Goal: Task Accomplishment & Management: Use online tool/utility

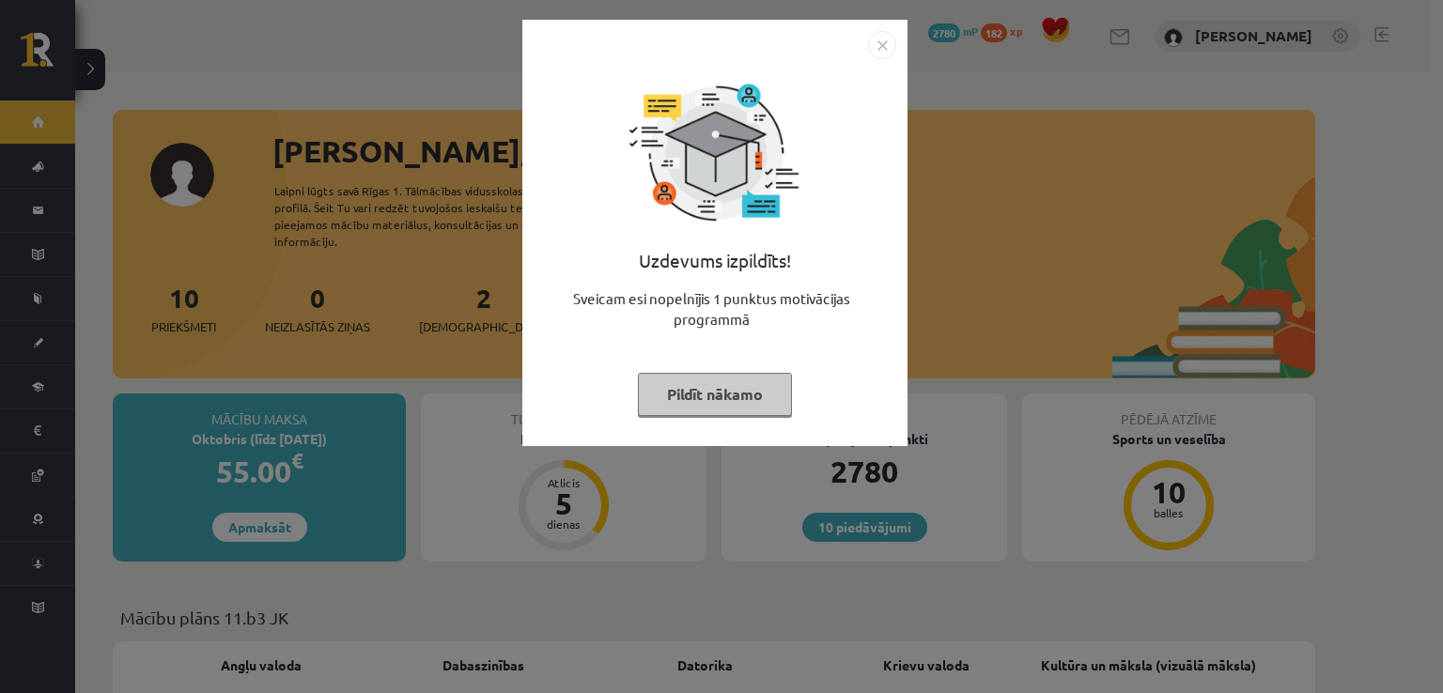
click at [888, 56] on img "Close" at bounding box center [882, 45] width 28 height 28
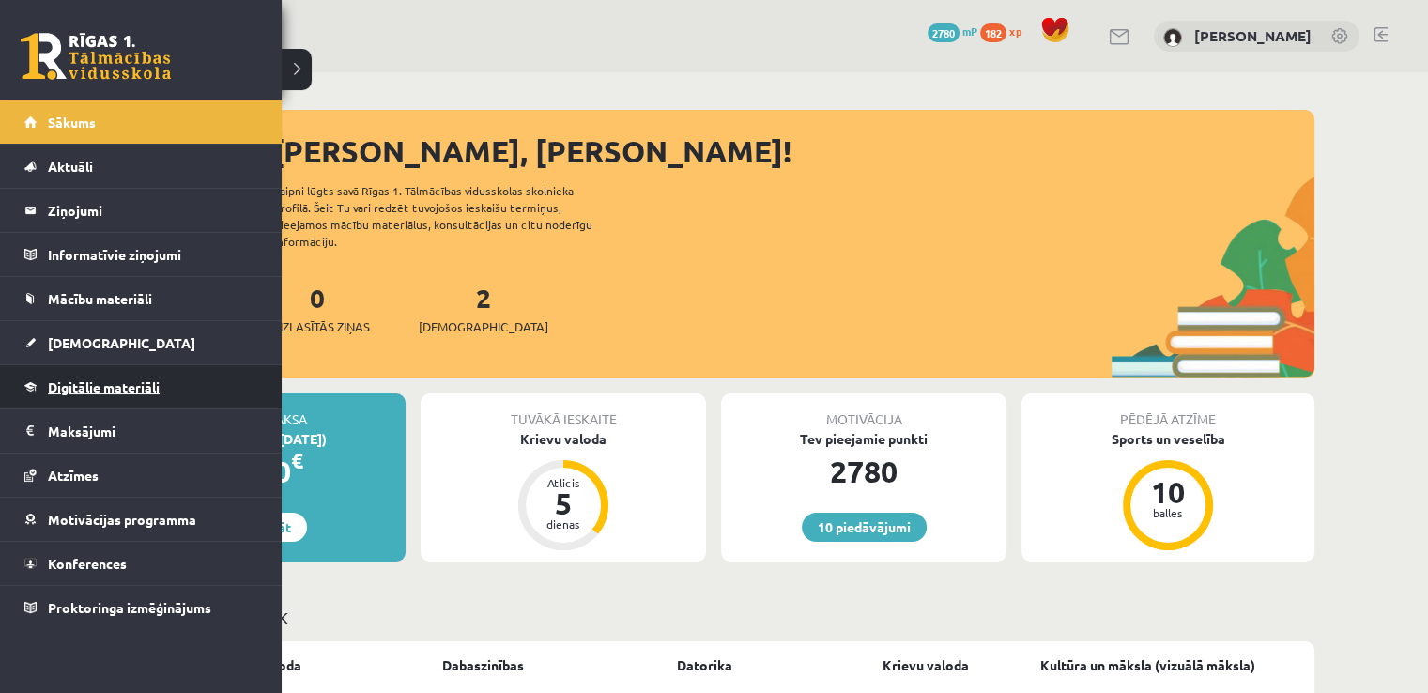
click at [75, 383] on span "Digitālie materiāli" at bounding box center [104, 386] width 112 height 17
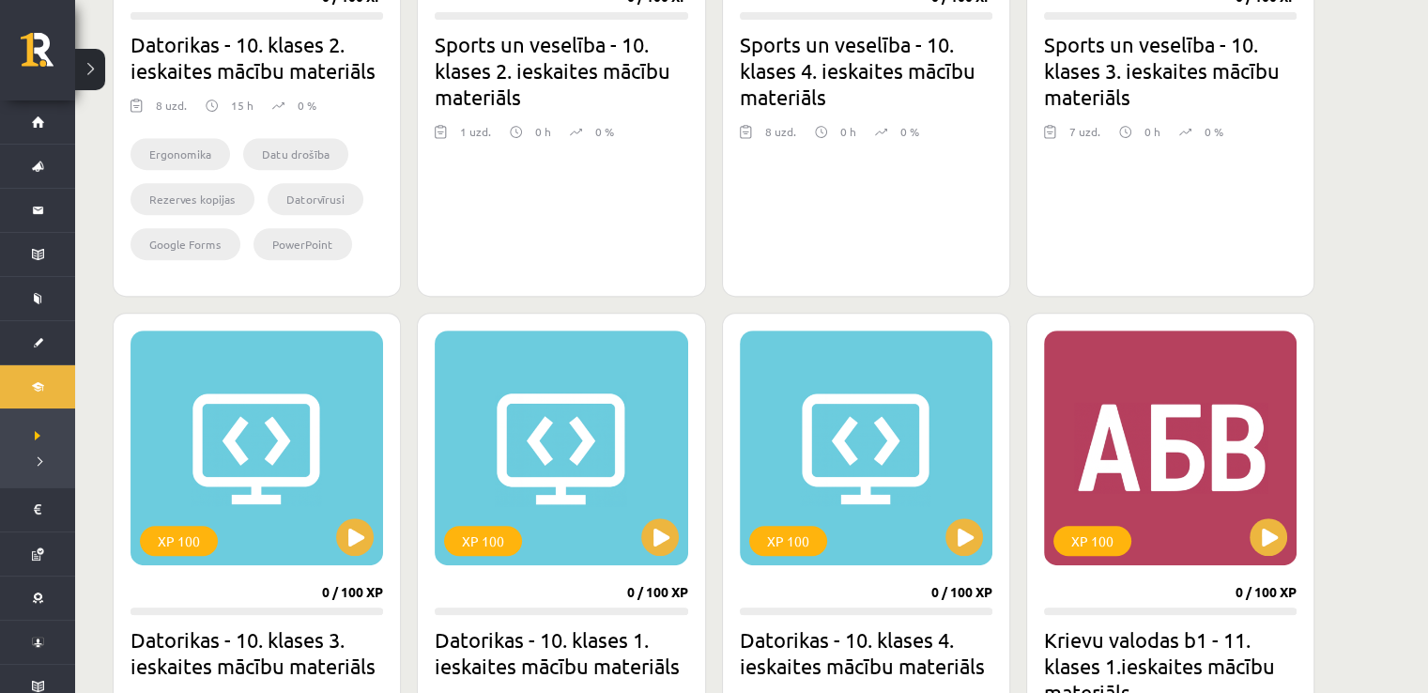
scroll to position [532, 0]
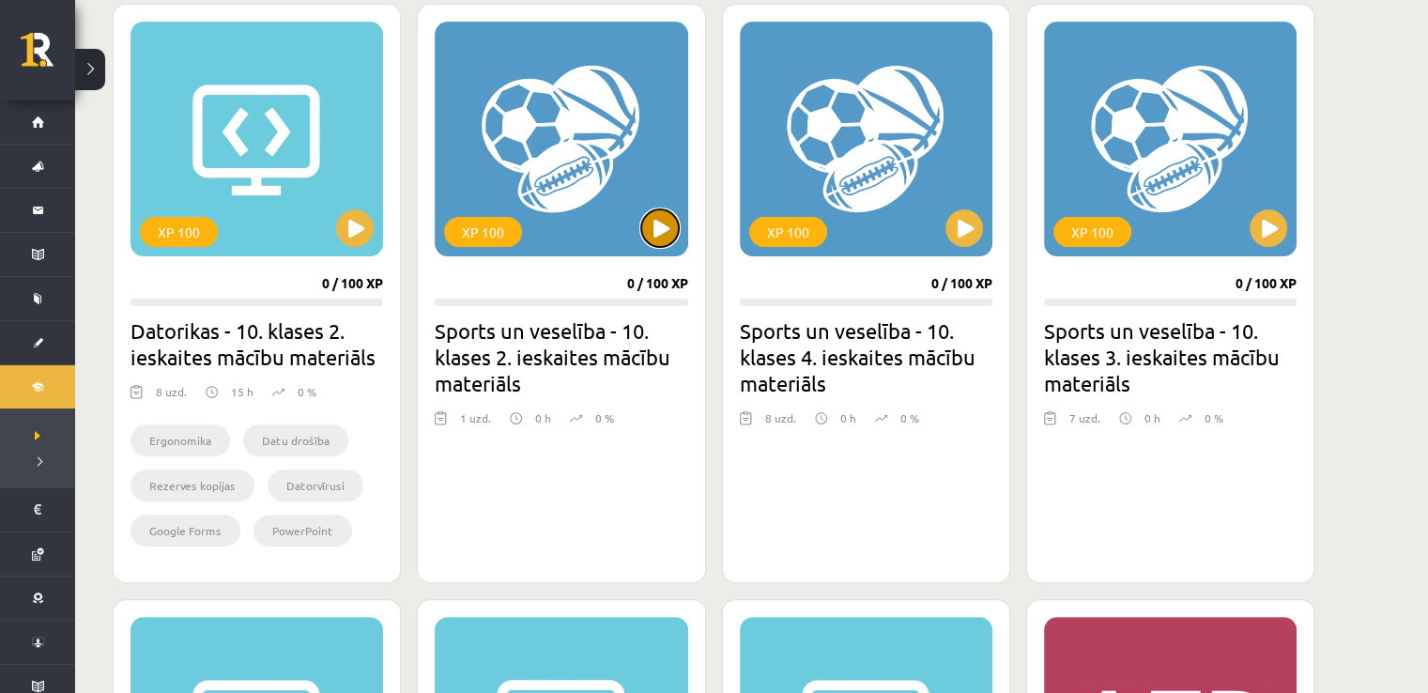
click at [655, 209] on button at bounding box center [660, 228] width 38 height 38
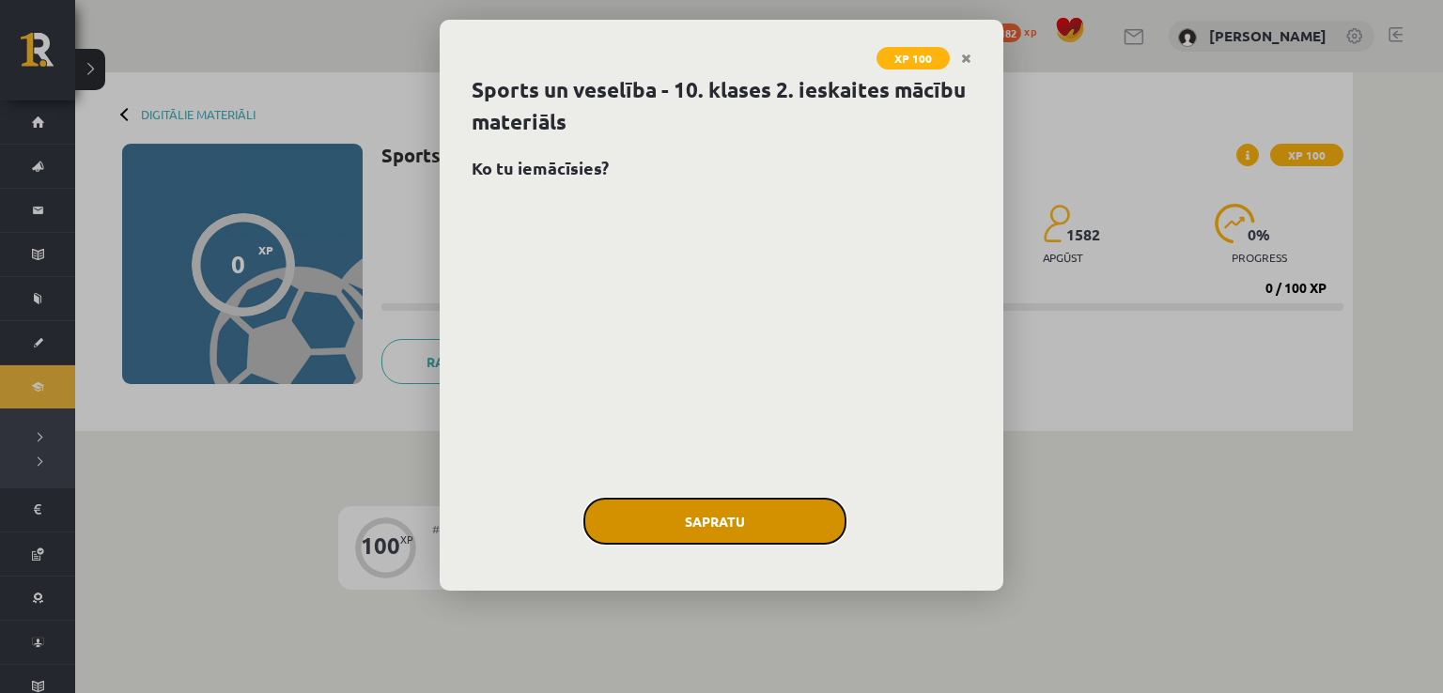
click at [723, 526] on button "Sapratu" at bounding box center [714, 521] width 263 height 47
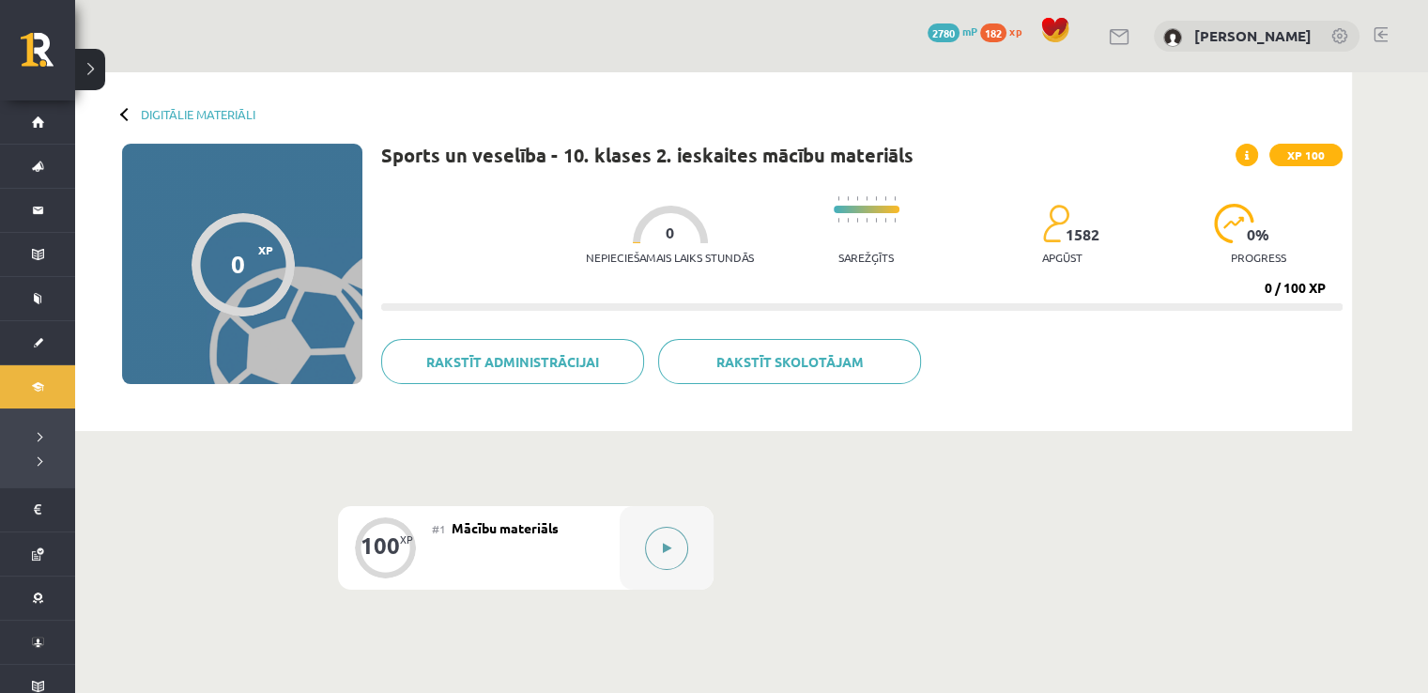
click at [652, 561] on button at bounding box center [666, 548] width 43 height 43
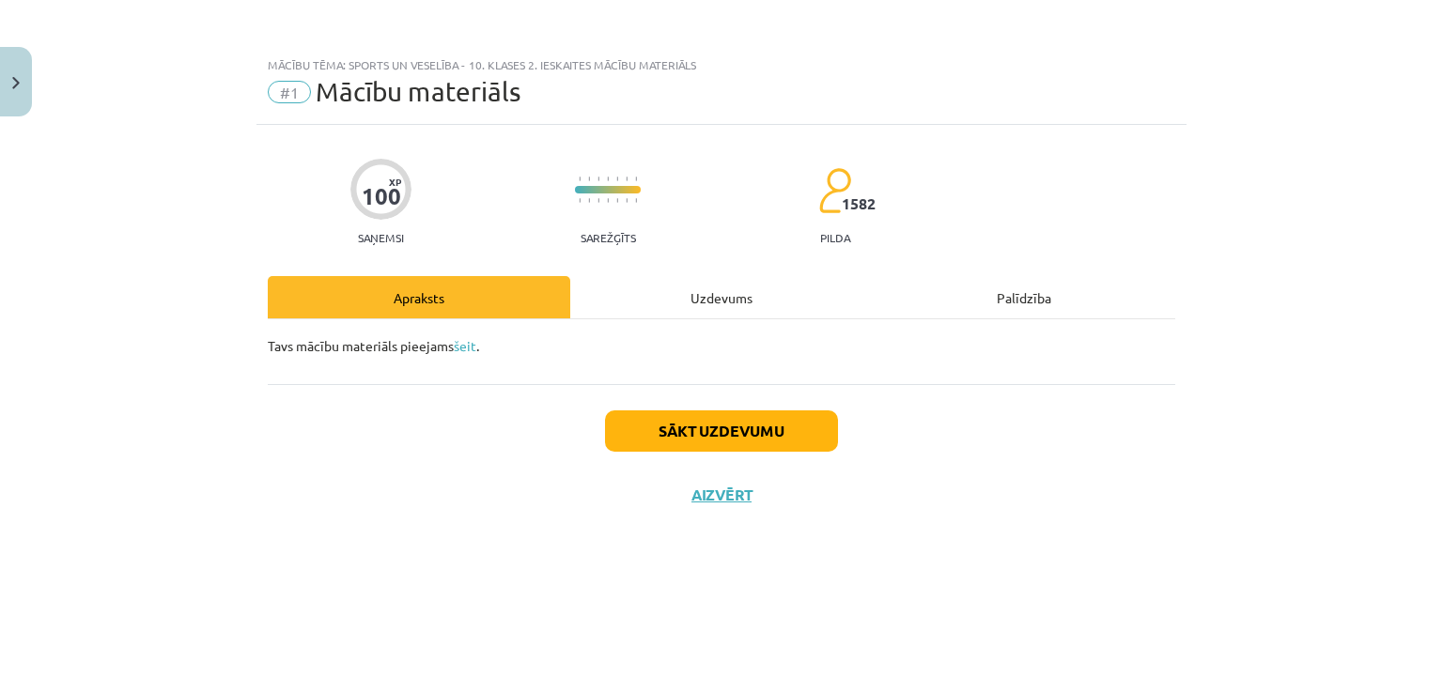
click at [723, 285] on div "Uzdevums" at bounding box center [721, 297] width 302 height 42
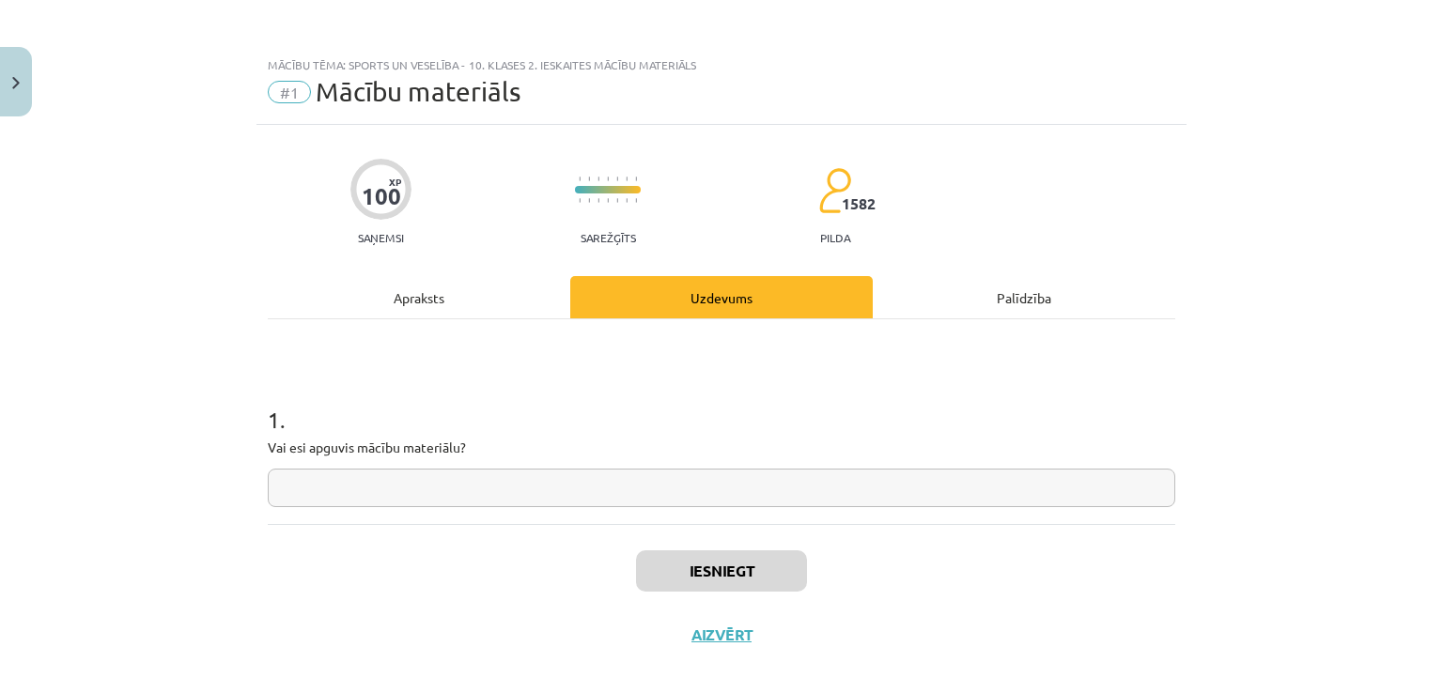
click at [402, 316] on div "Apraksts" at bounding box center [419, 297] width 302 height 42
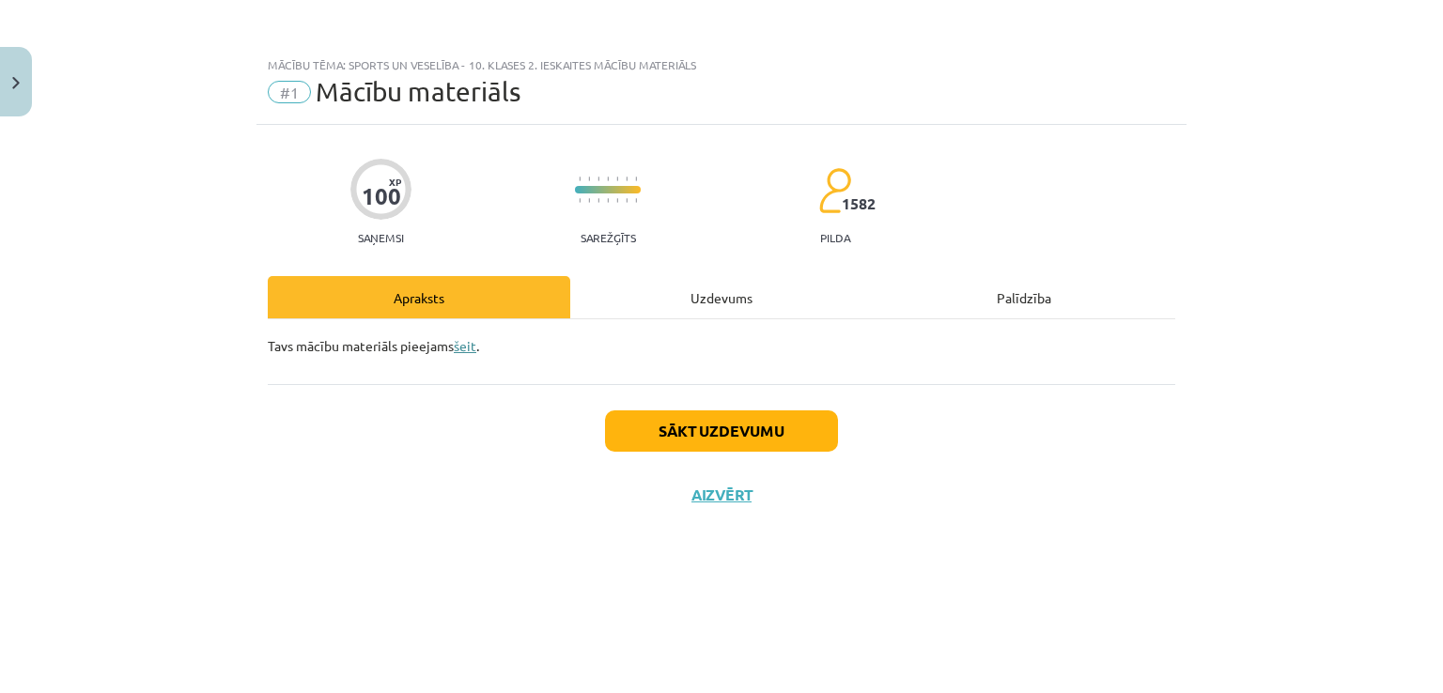
click at [470, 344] on link "šeit" at bounding box center [465, 345] width 23 height 17
click at [705, 301] on div "Uzdevums" at bounding box center [721, 297] width 302 height 42
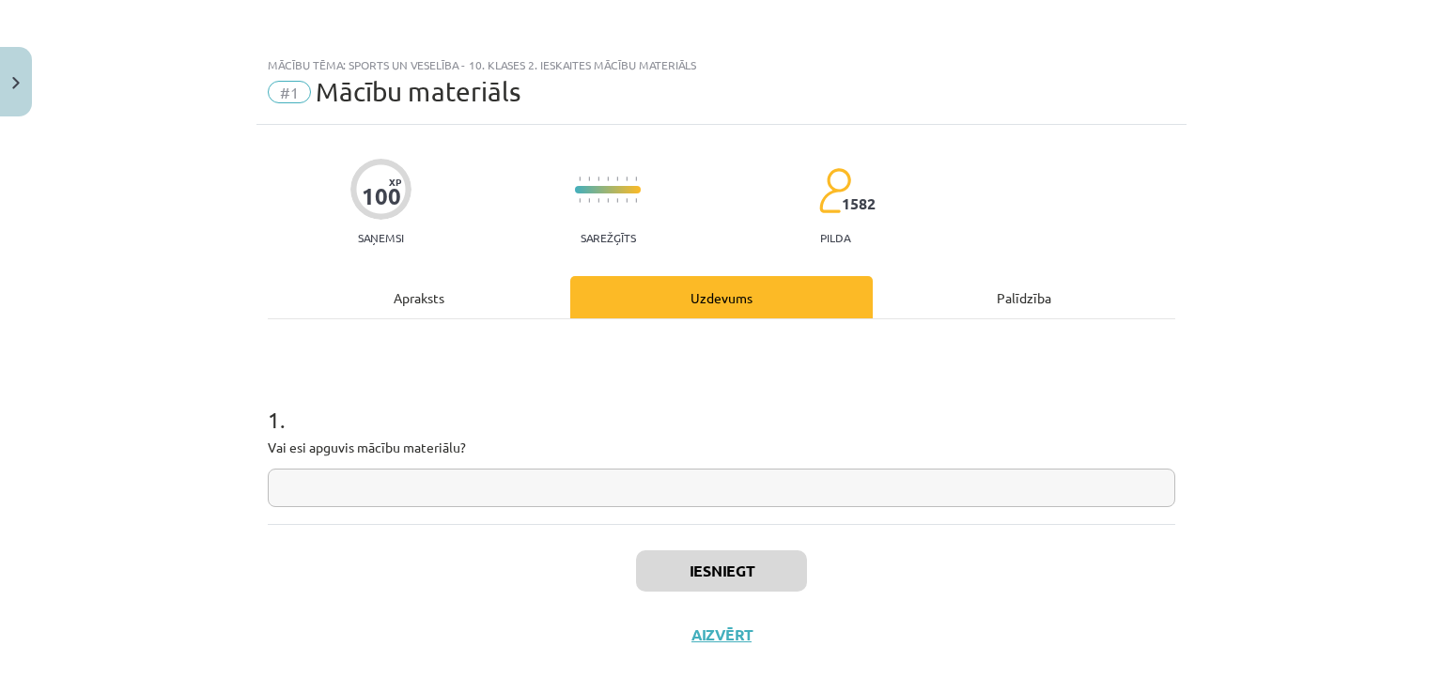
click at [546, 495] on input "text" at bounding box center [721, 488] width 907 height 39
type input "**********"
click at [436, 303] on div "Apraksts" at bounding box center [419, 297] width 302 height 42
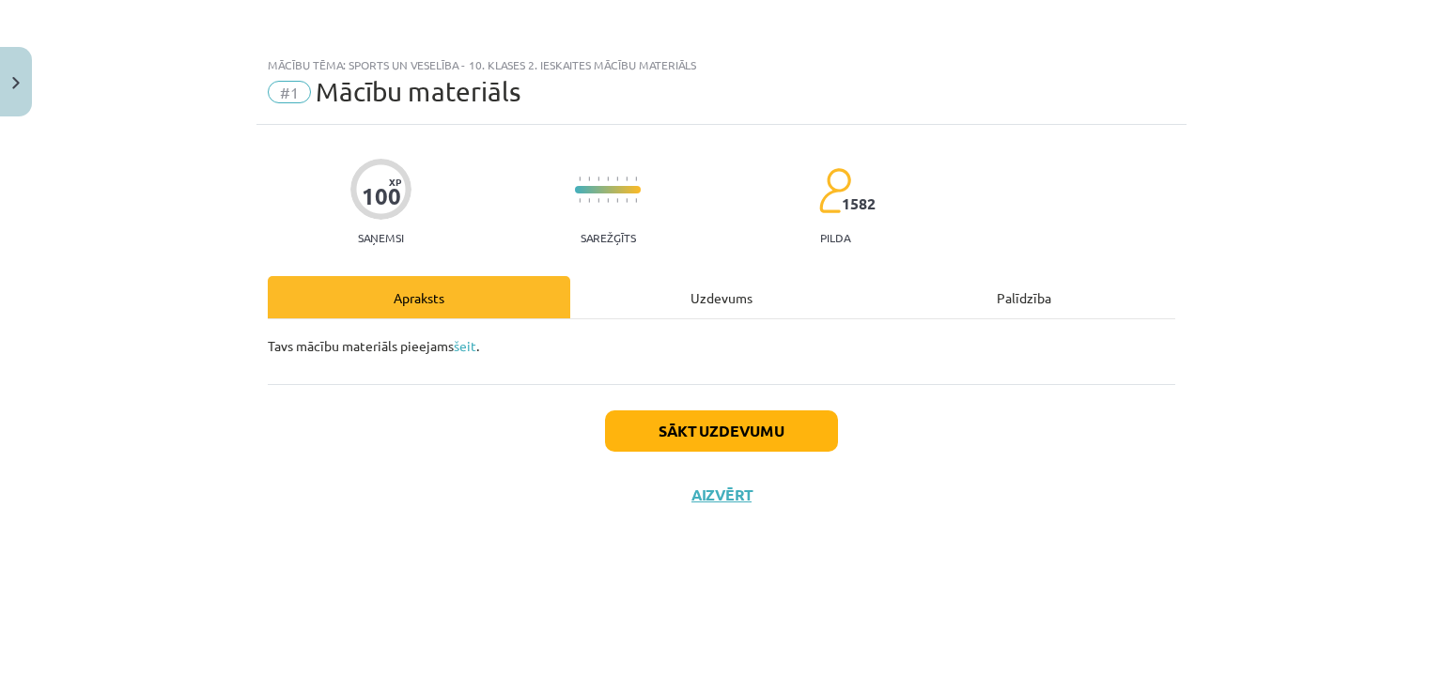
click at [694, 299] on div "Uzdevums" at bounding box center [721, 297] width 302 height 42
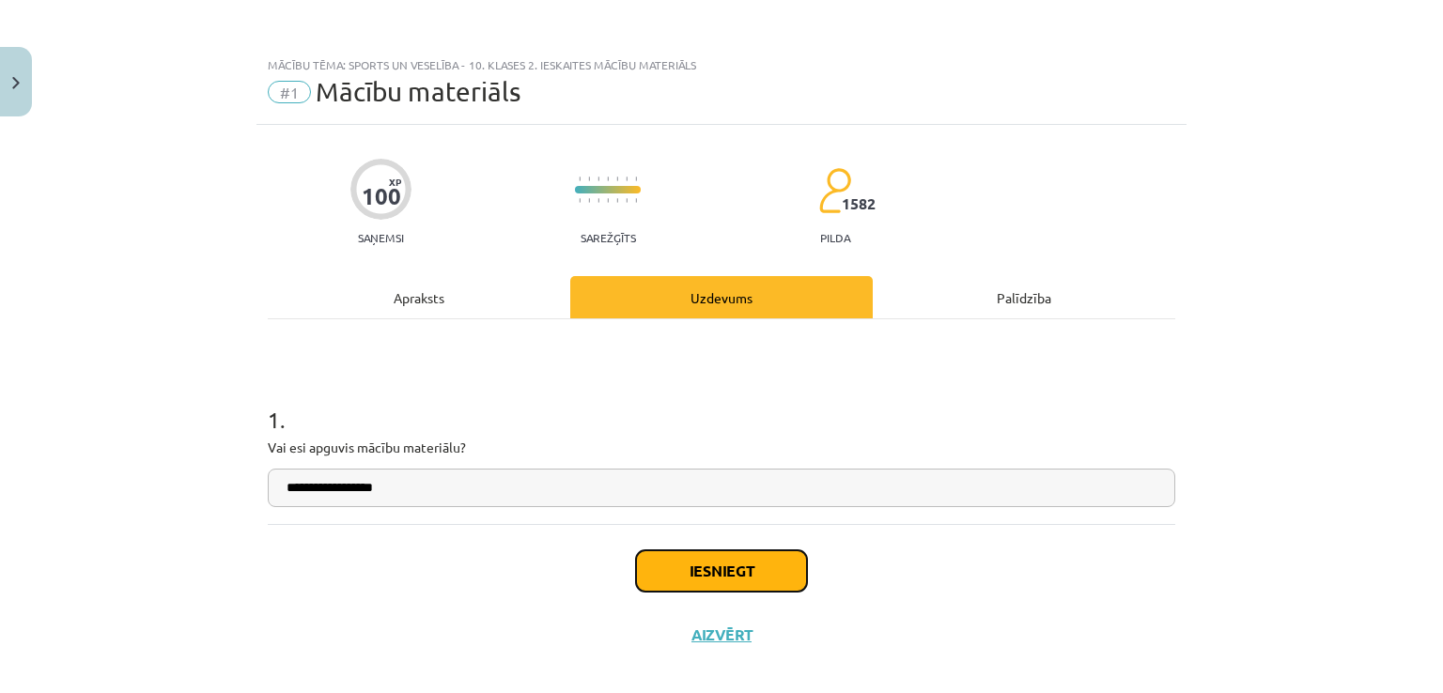
click at [662, 579] on button "Iesniegt" at bounding box center [721, 570] width 171 height 41
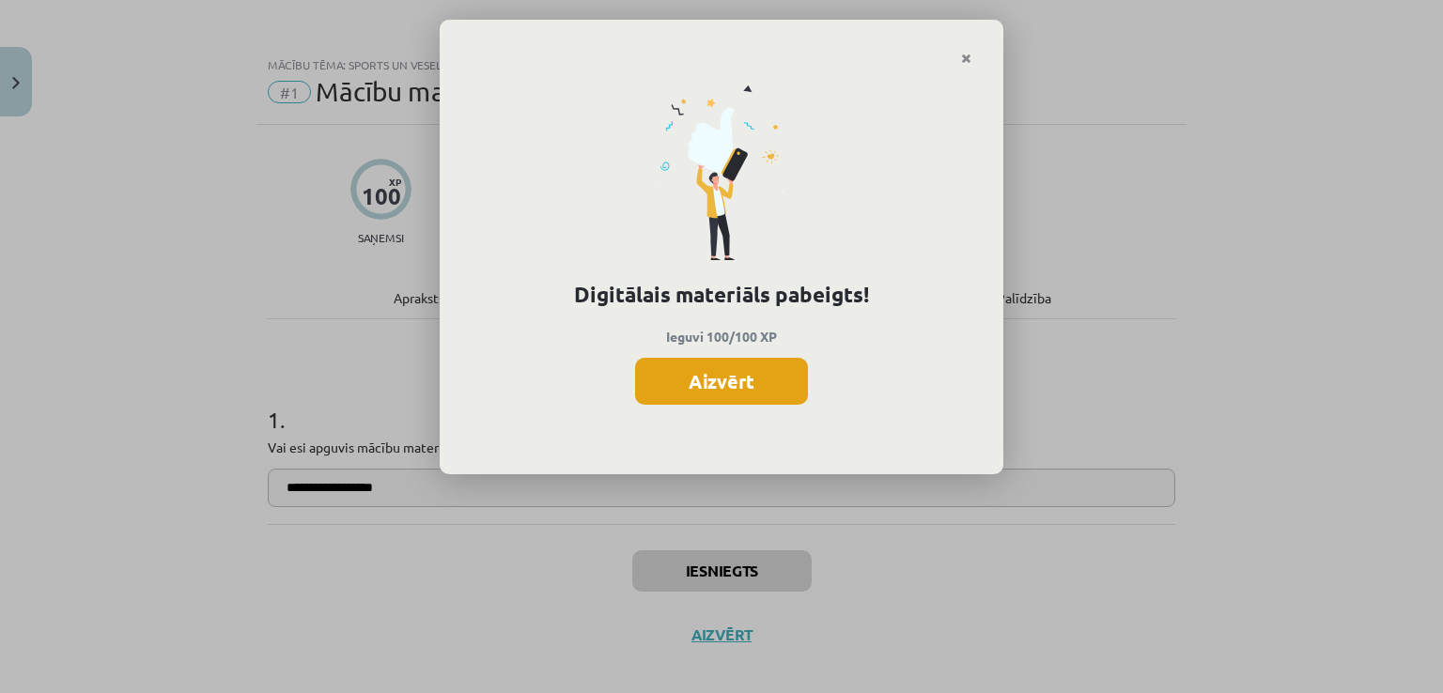
click at [714, 388] on button "Aizvērt" at bounding box center [721, 381] width 173 height 47
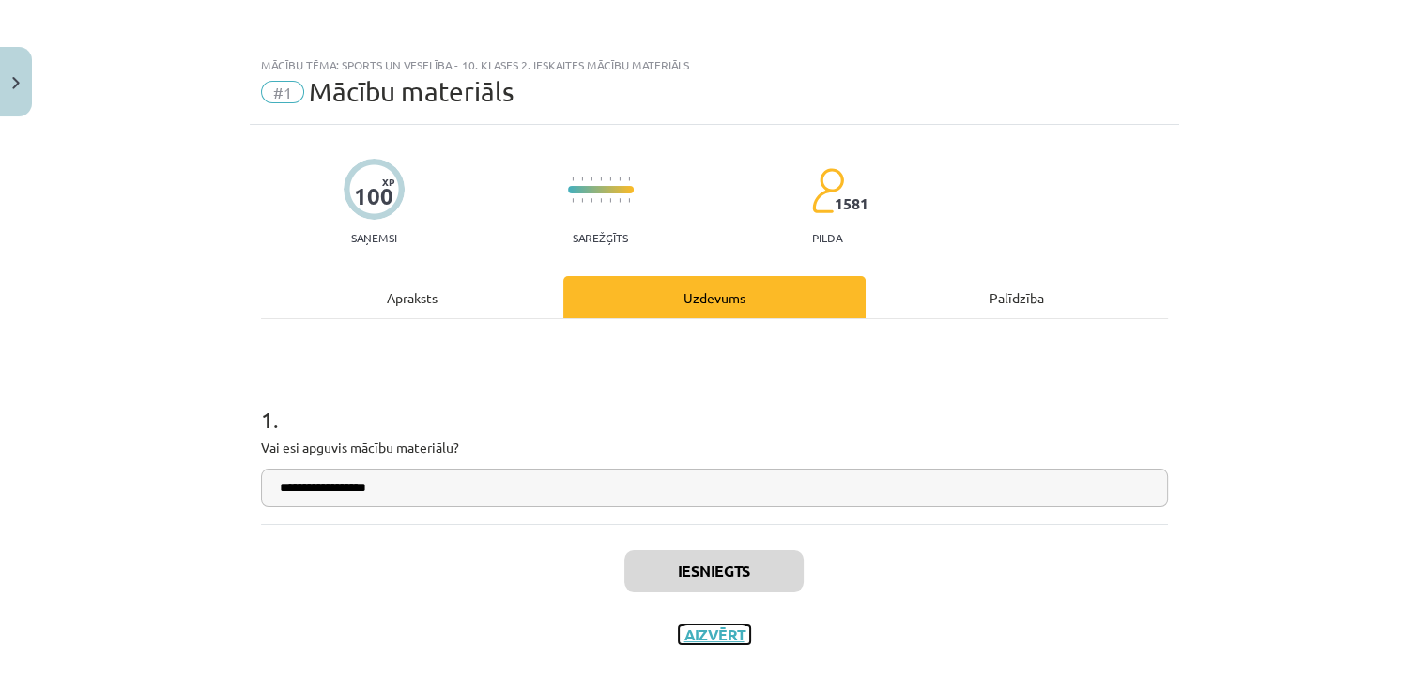
click at [710, 640] on button "Aizvērt" at bounding box center [714, 634] width 71 height 19
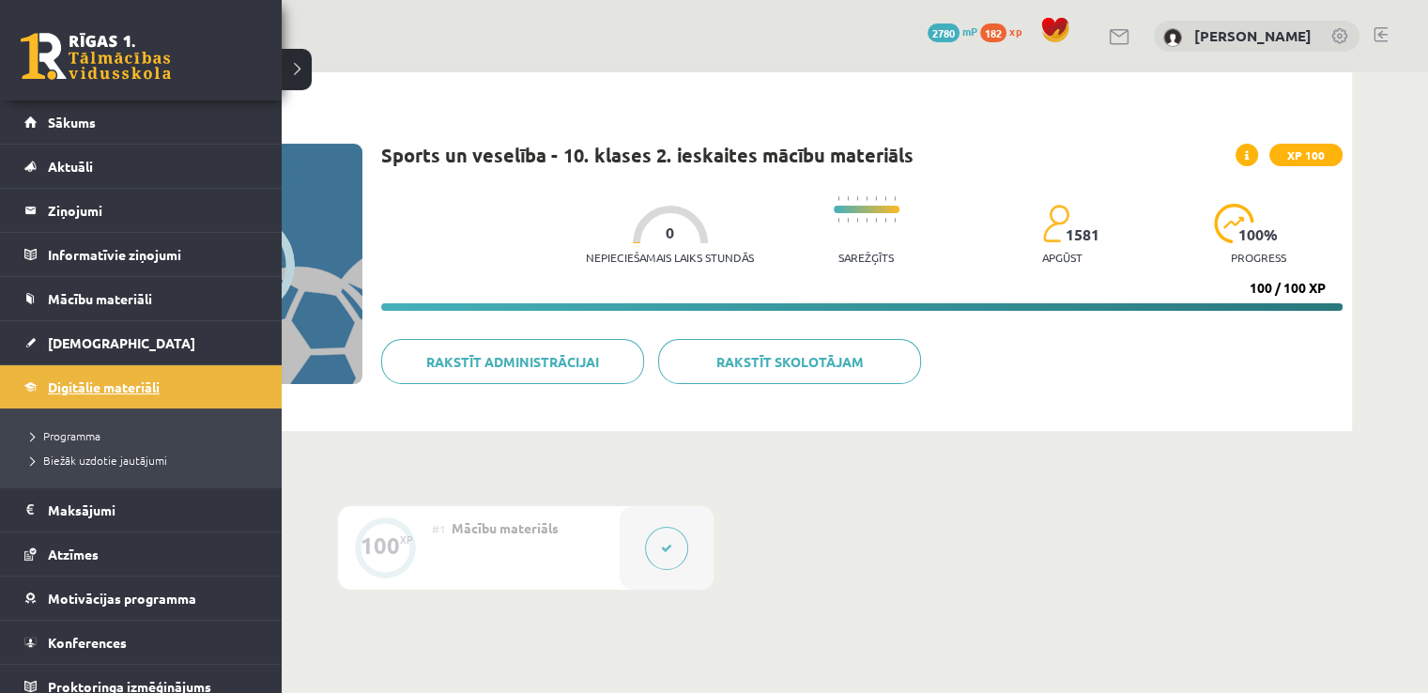
click at [43, 392] on link "Digitālie materiāli" at bounding box center [141, 386] width 234 height 43
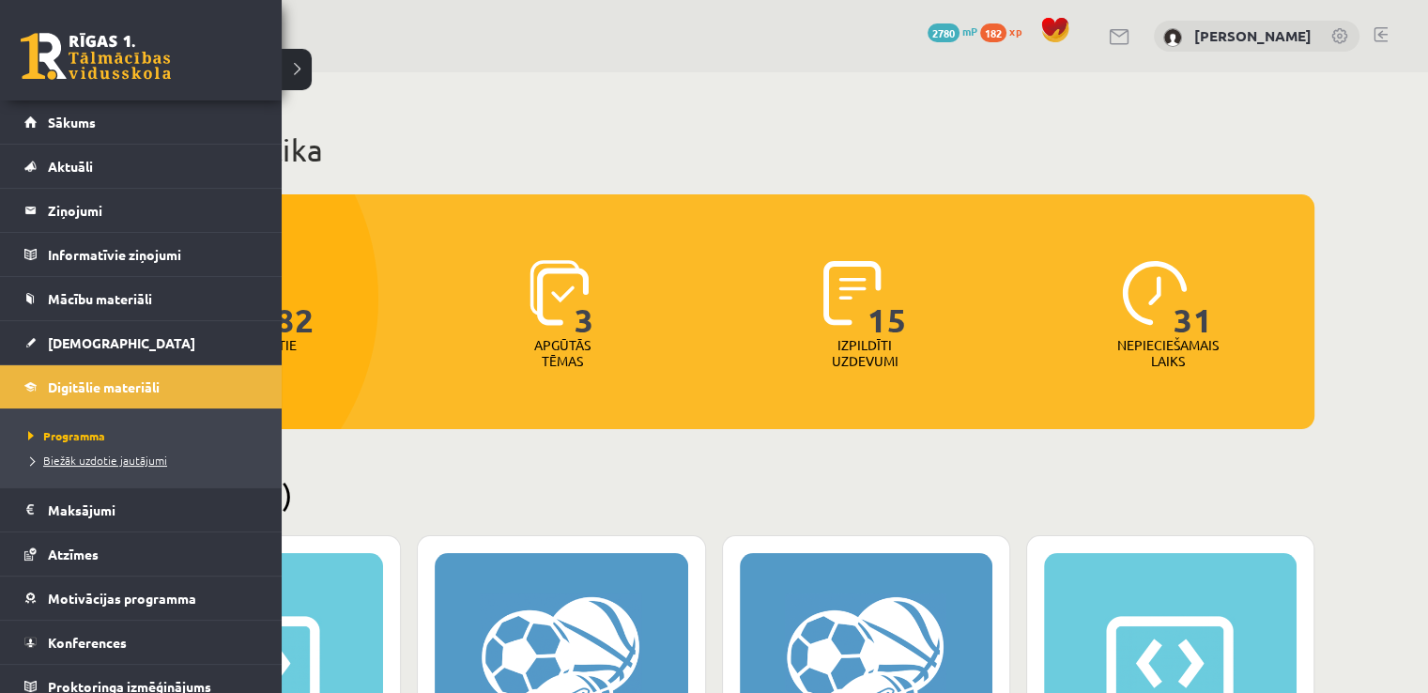
click at [71, 467] on link "Biežāk uzdotie jautājumi" at bounding box center [142, 460] width 239 height 17
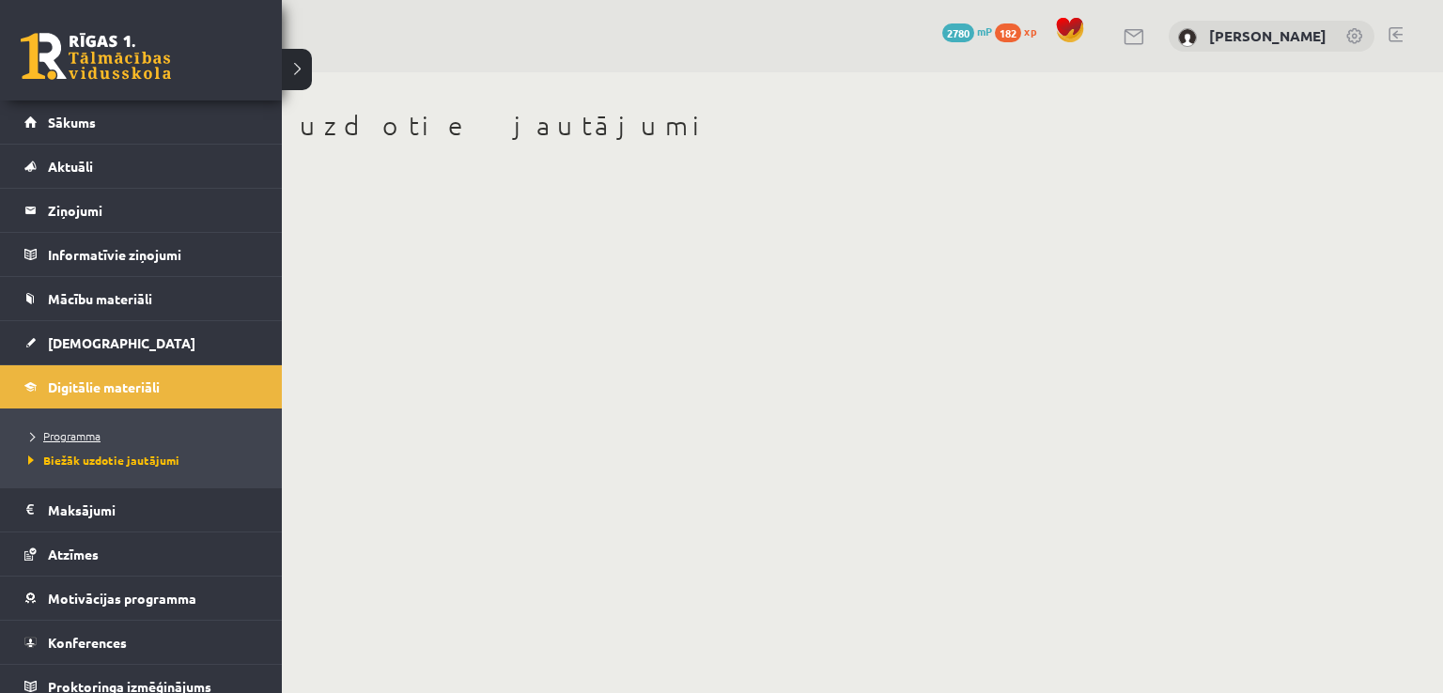
click at [64, 433] on span "Programma" at bounding box center [61, 435] width 77 height 15
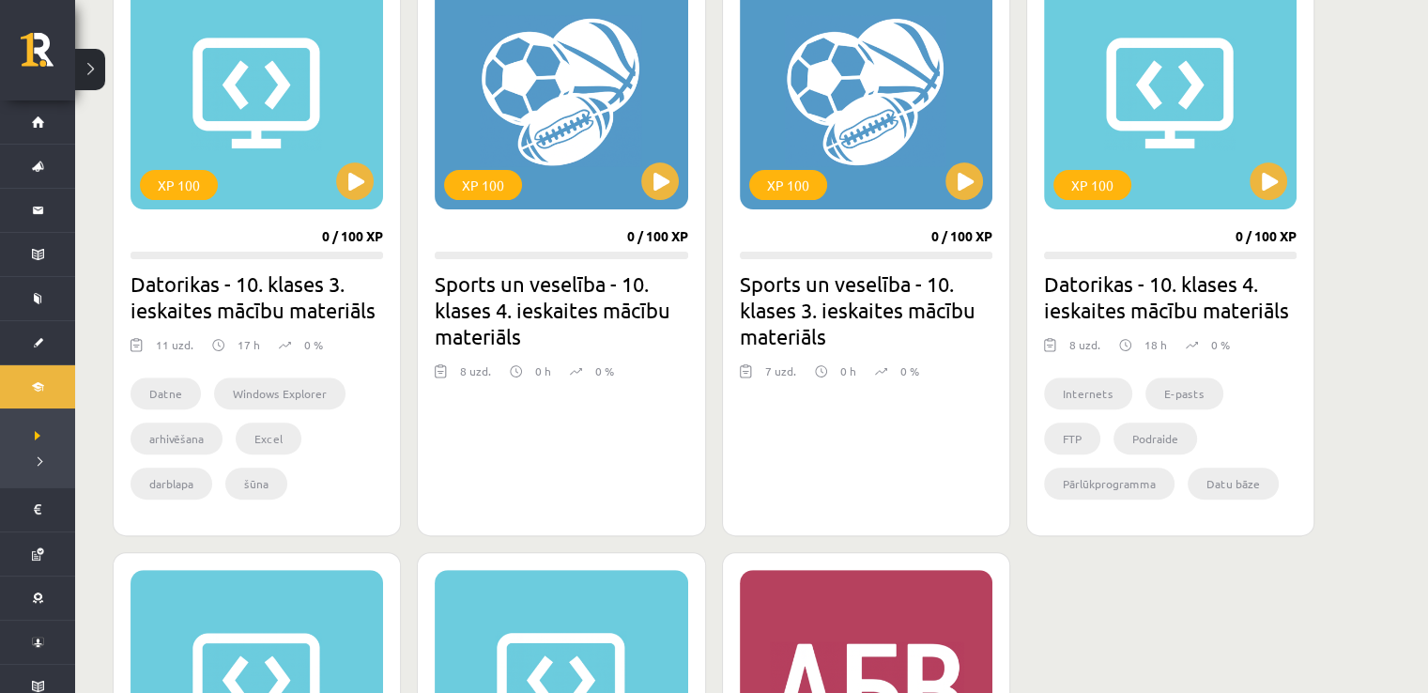
scroll to position [515, 0]
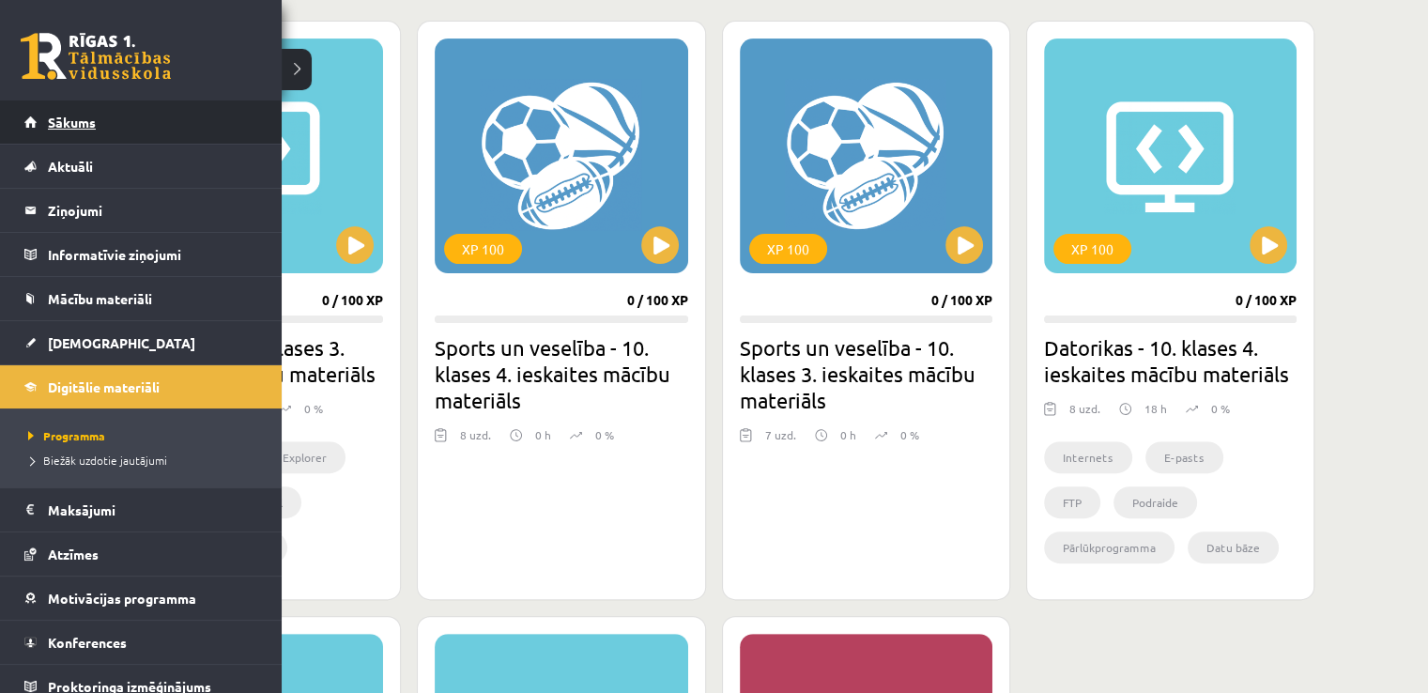
click at [50, 115] on span "Sākums" at bounding box center [72, 122] width 48 height 17
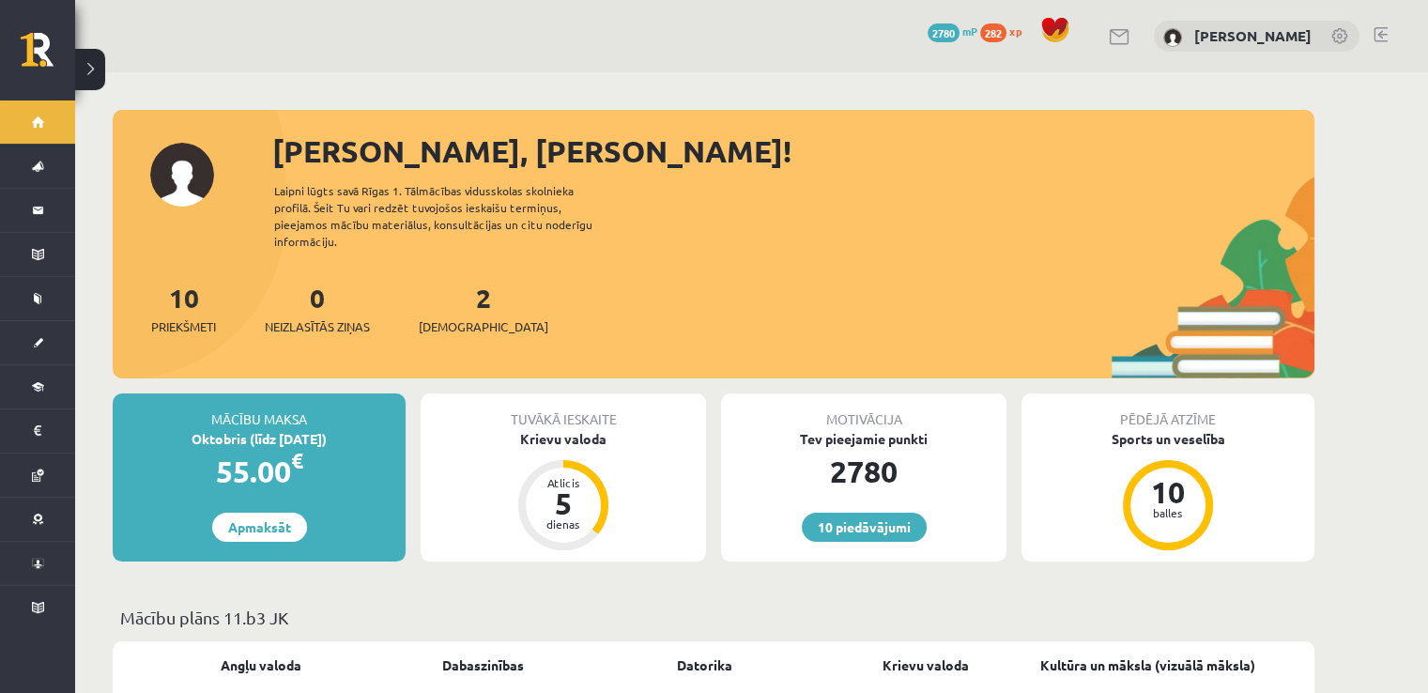
click at [1390, 32] on div "10 Dāvanas 2780 mP 282 xp Paula Rihaļska" at bounding box center [751, 36] width 1353 height 72
click at [1381, 37] on link at bounding box center [1381, 34] width 14 height 15
